Goal: Transaction & Acquisition: Purchase product/service

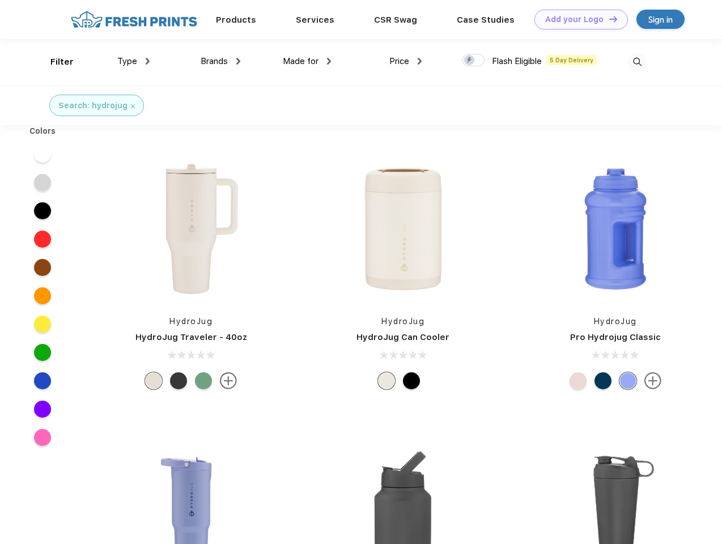
scroll to position [1, 0]
click at [577, 19] on link "Add your Logo Design Tool" at bounding box center [582, 20] width 94 height 20
click at [0, 0] on div "Design Tool" at bounding box center [0, 0] width 0 height 0
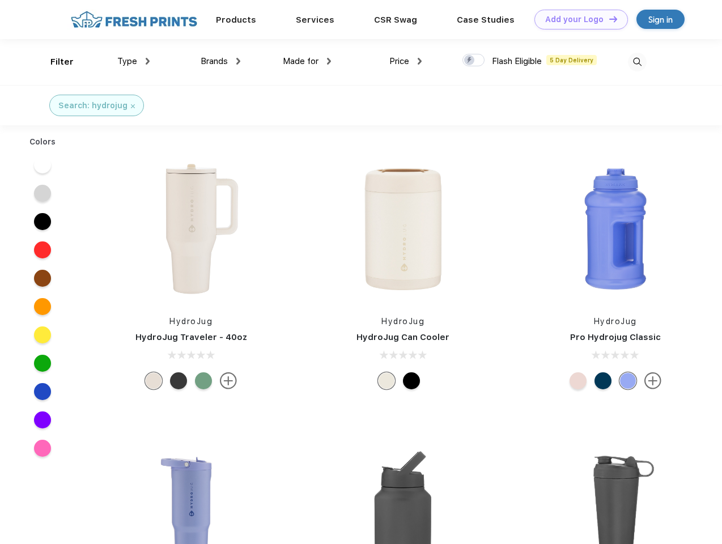
click at [608, 19] on link "Add your Logo Design Tool" at bounding box center [582, 20] width 94 height 20
click at [54, 62] on div "Filter" at bounding box center [61, 62] width 23 height 13
click at [134, 61] on span "Type" at bounding box center [127, 61] width 20 height 10
click at [221, 61] on span "Brands" at bounding box center [214, 61] width 27 height 10
click at [307, 61] on span "Made for" at bounding box center [301, 61] width 36 height 10
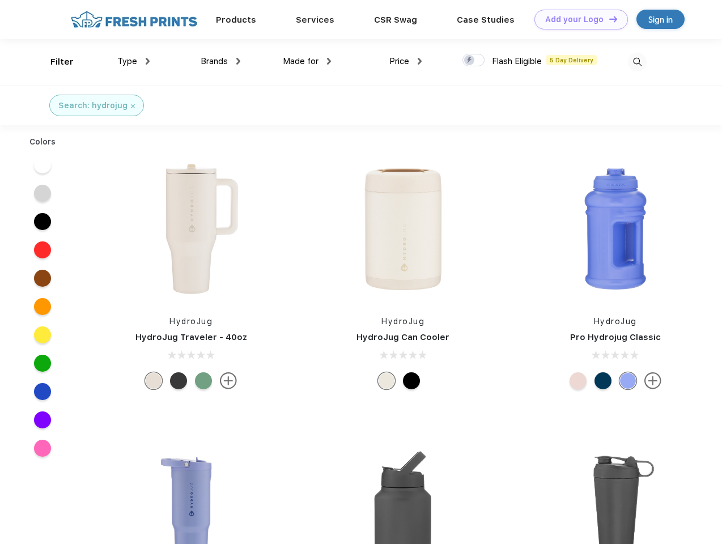
click at [406, 61] on span "Price" at bounding box center [400, 61] width 20 height 10
click at [474, 61] on div at bounding box center [474, 60] width 22 height 12
click at [470, 61] on input "checkbox" at bounding box center [466, 56] width 7 height 7
click at [637, 62] on img at bounding box center [637, 62] width 19 height 19
